Goal: Task Accomplishment & Management: Complete application form

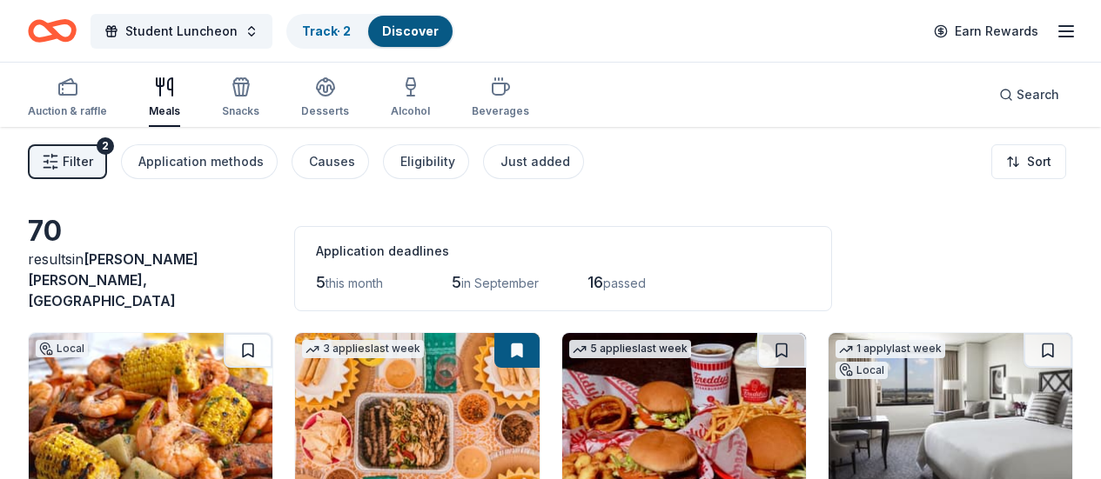
scroll to position [854, 0]
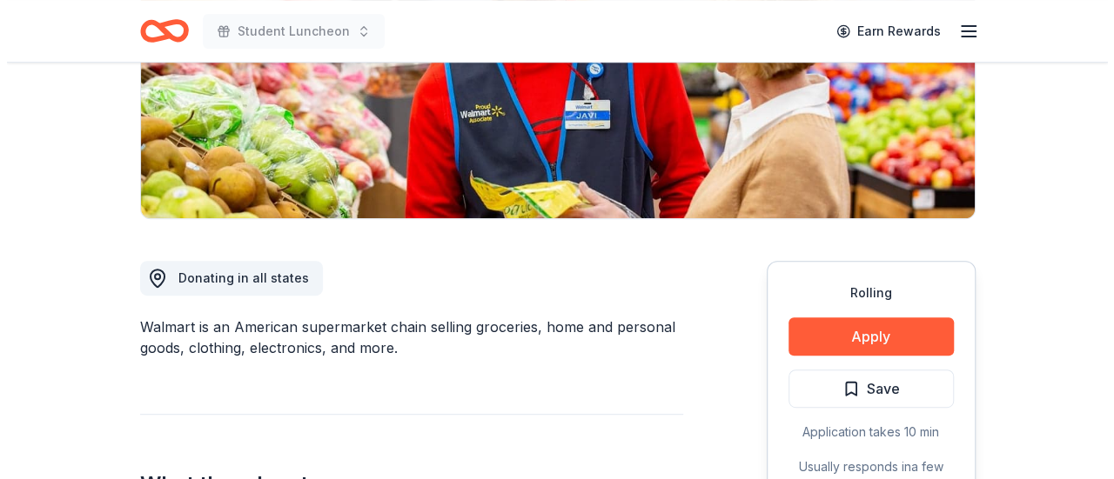
scroll to position [313, 0]
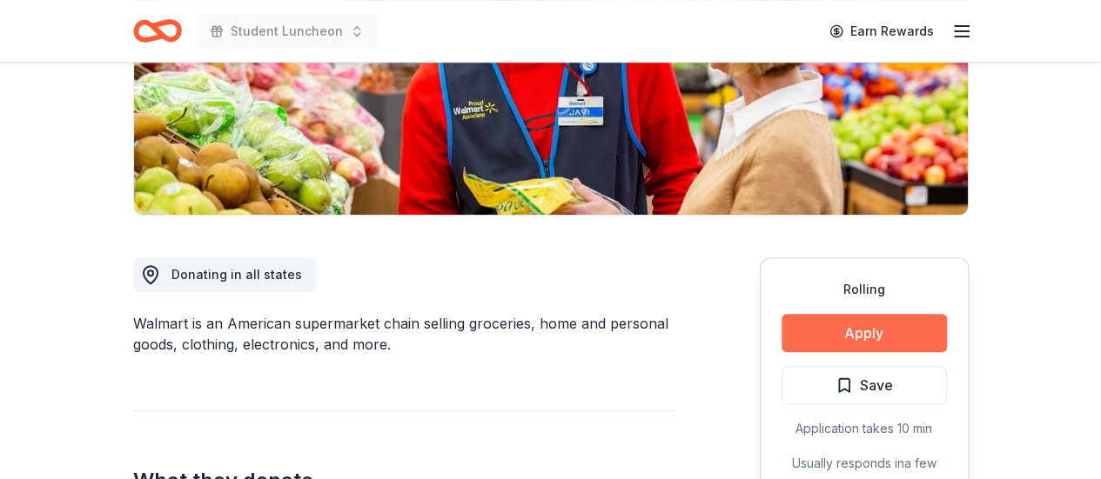
click at [822, 335] on button "Apply" at bounding box center [863, 333] width 165 height 38
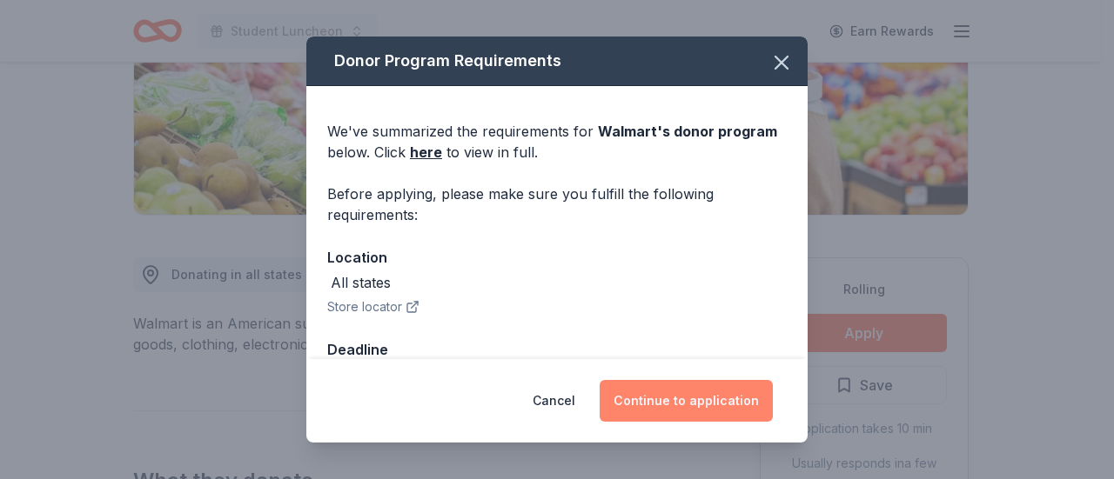
click at [694, 405] on button "Continue to application" at bounding box center [685, 401] width 173 height 42
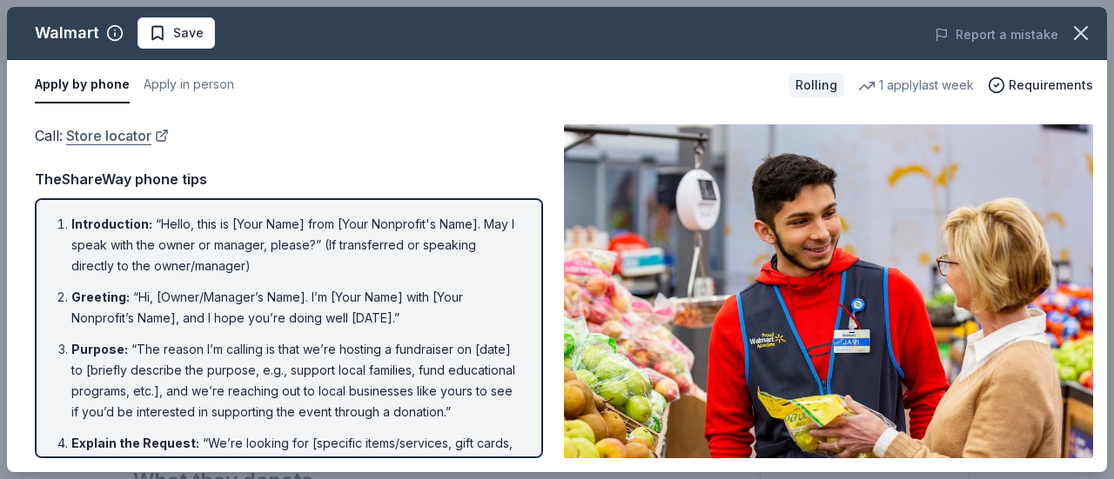
click at [119, 138] on link "Store locator" at bounding box center [117, 135] width 103 height 23
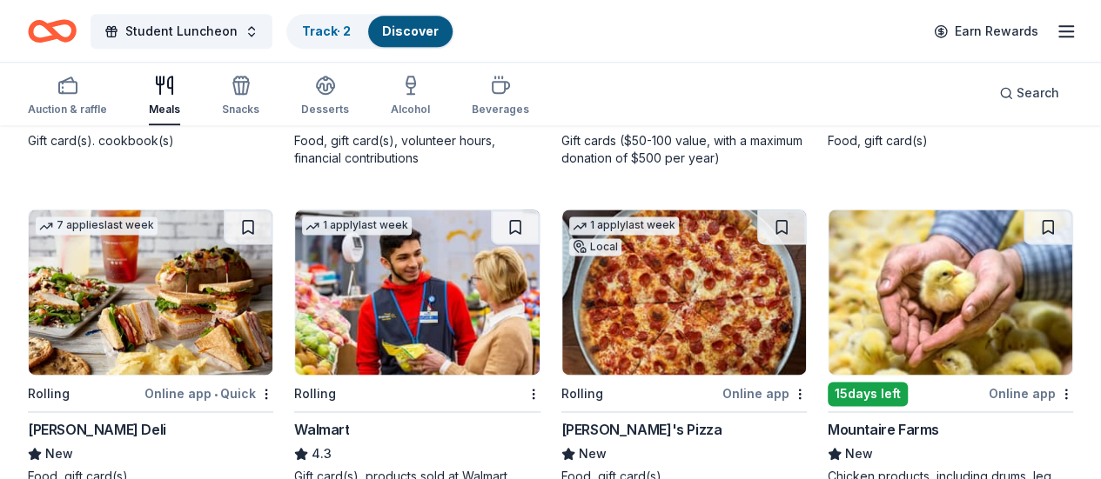
scroll to position [1148, 0]
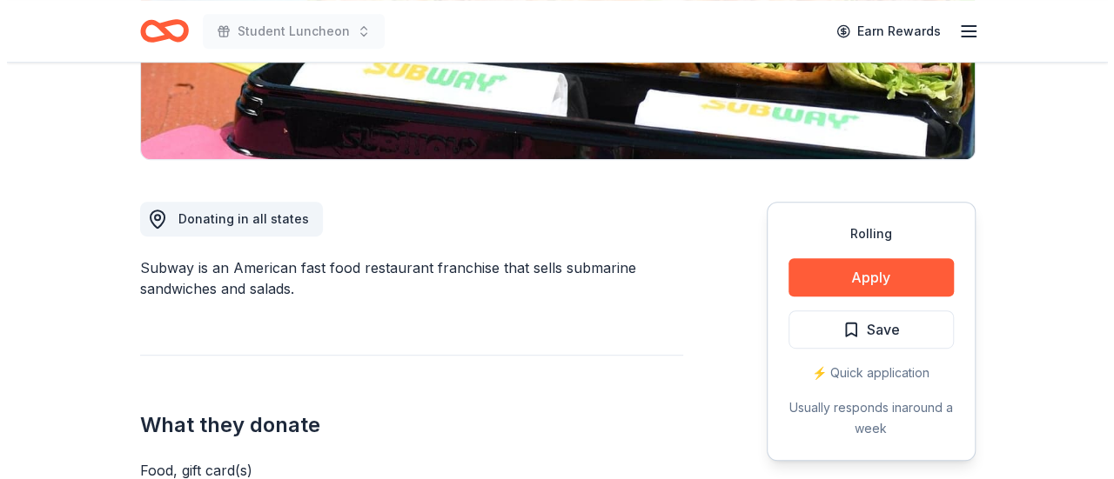
scroll to position [418, 0]
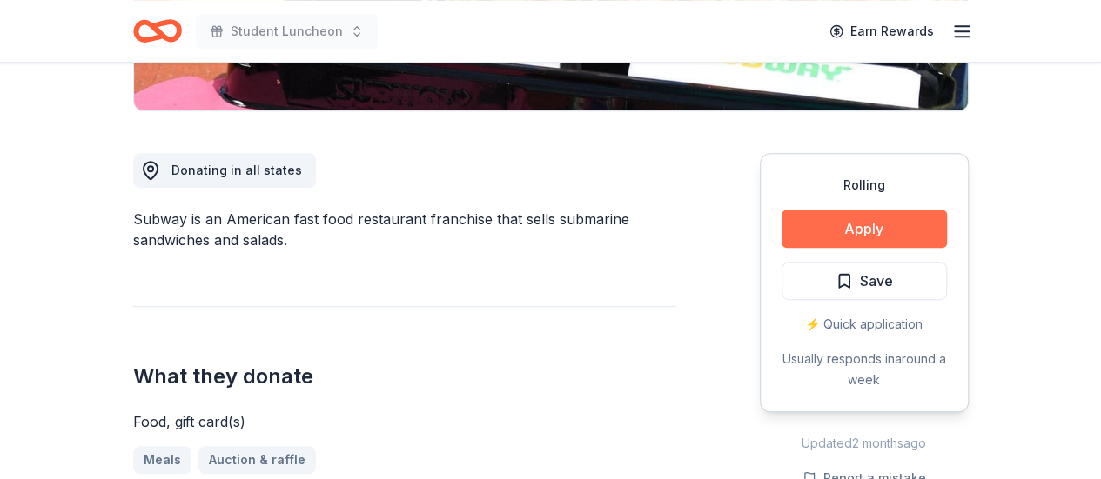
click at [819, 218] on button "Apply" at bounding box center [863, 229] width 165 height 38
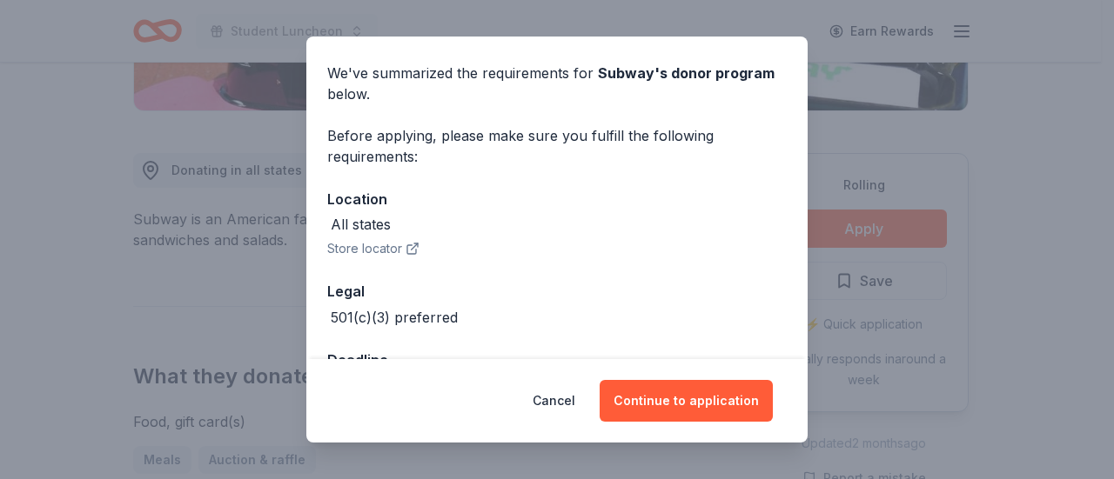
scroll to position [118, 0]
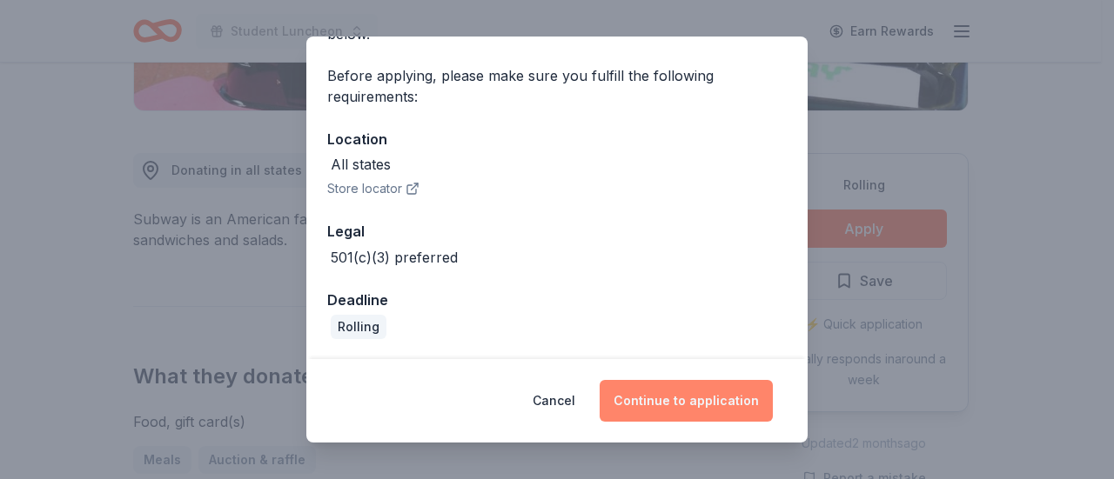
click at [673, 408] on button "Continue to application" at bounding box center [685, 401] width 173 height 42
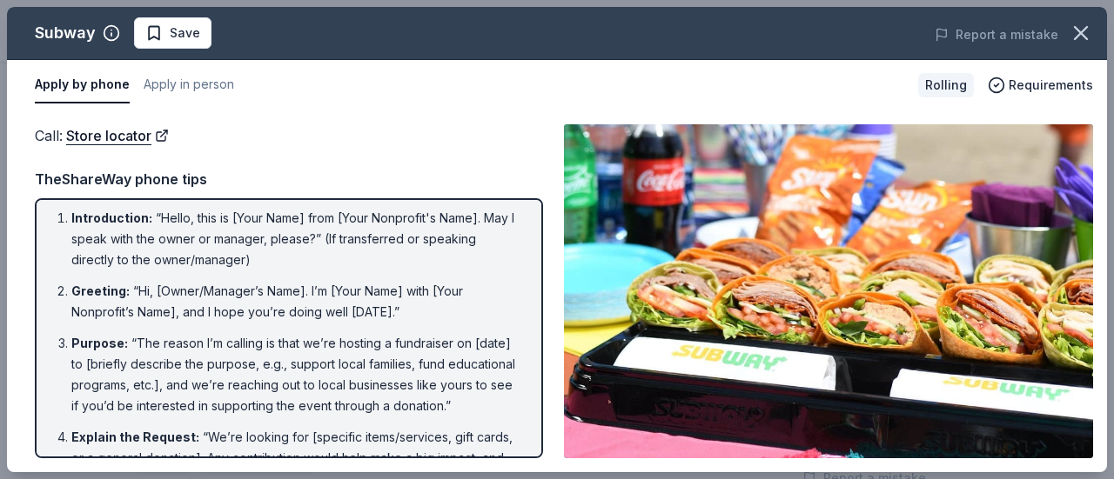
scroll to position [0, 0]
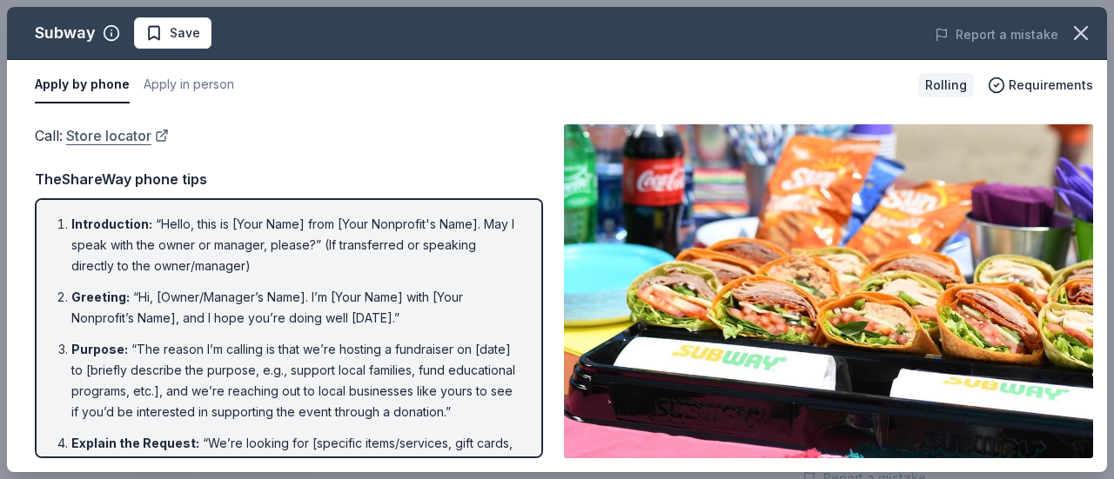
click at [125, 137] on link "Store locator" at bounding box center [117, 135] width 103 height 23
click at [187, 83] on button "Apply in person" at bounding box center [189, 85] width 90 height 37
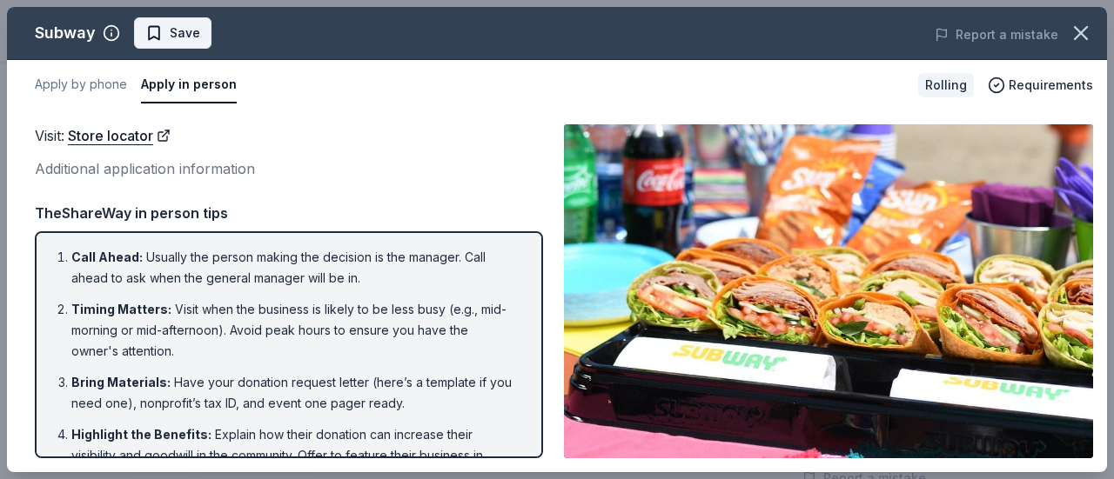
click at [171, 45] on button "Save" at bounding box center [172, 32] width 77 height 31
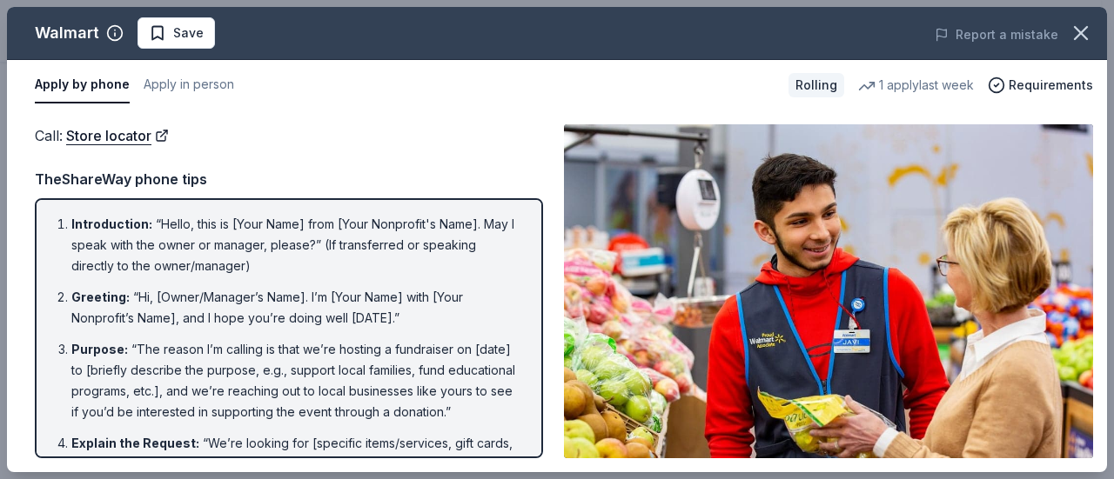
scroll to position [435, 0]
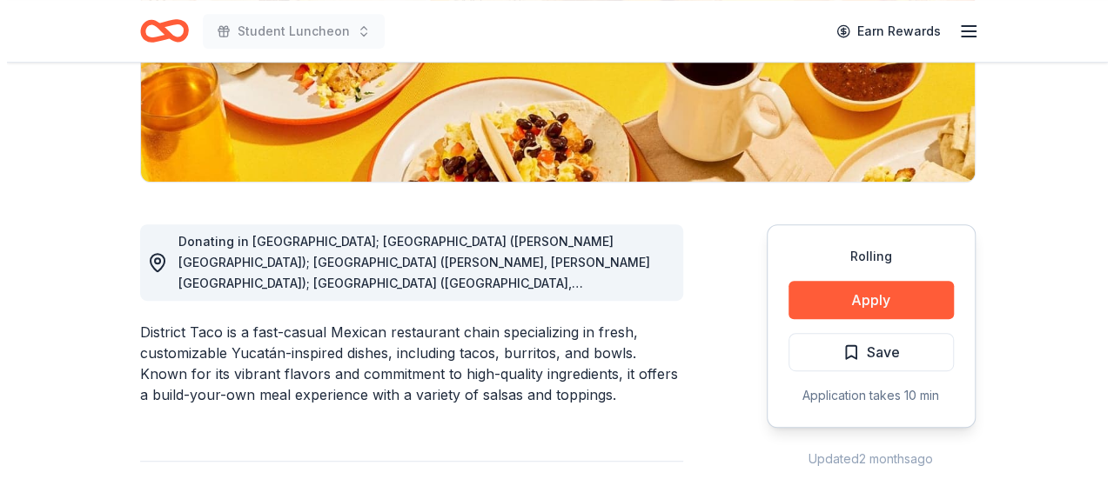
scroll to position [348, 0]
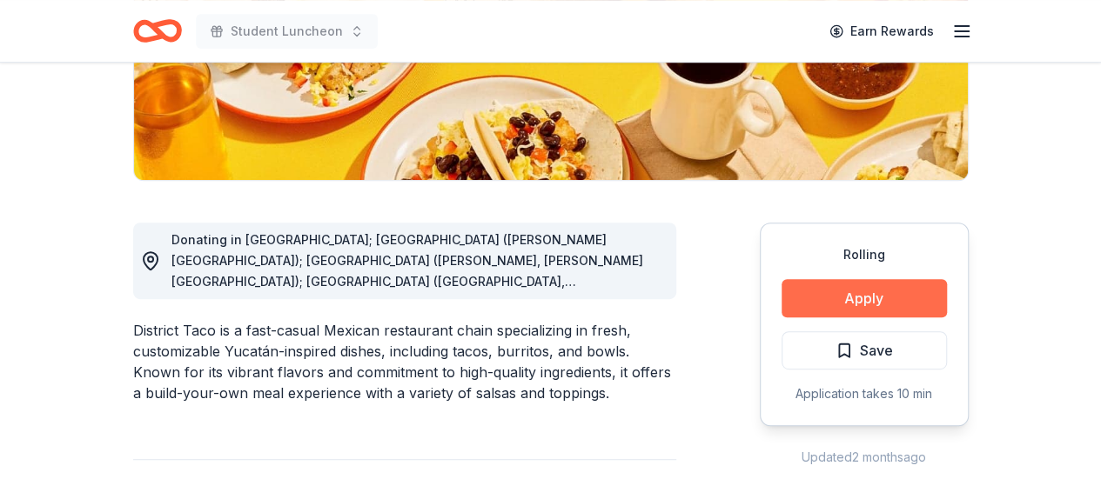
click at [849, 306] on button "Apply" at bounding box center [863, 298] width 165 height 38
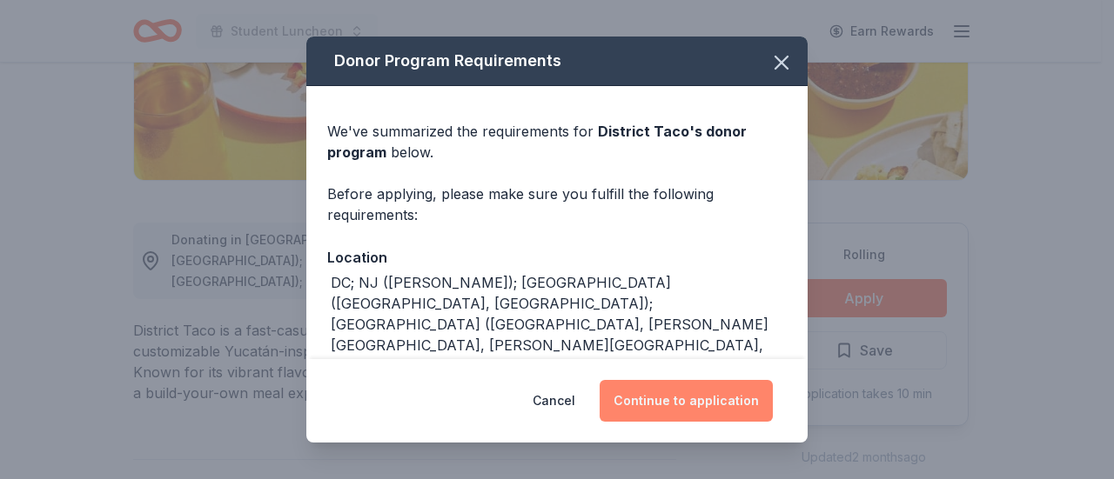
click at [693, 398] on button "Continue to application" at bounding box center [685, 401] width 173 height 42
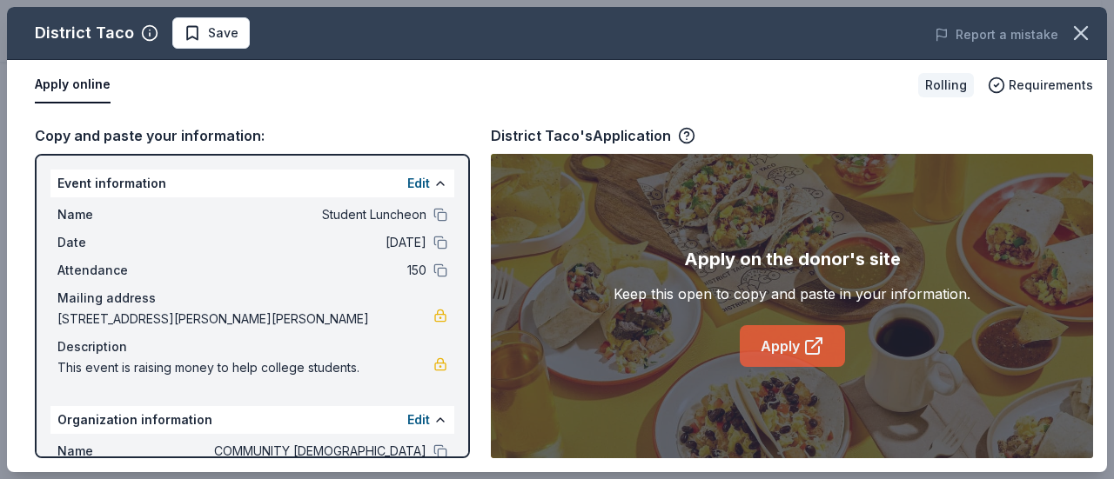
click at [760, 359] on link "Apply" at bounding box center [792, 346] width 105 height 42
